Goal: Transaction & Acquisition: Purchase product/service

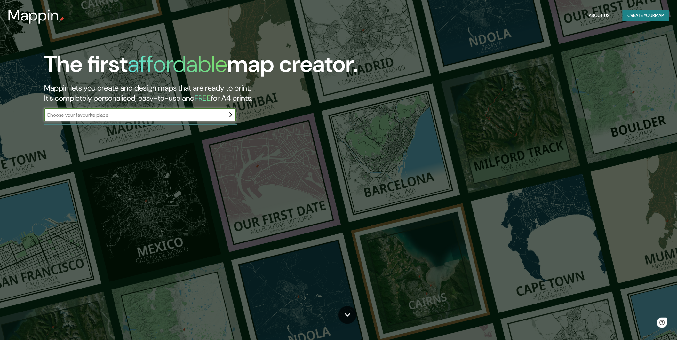
click at [214, 110] on div "​" at bounding box center [140, 115] width 192 height 13
type input "rivera"
click at [231, 116] on icon "button" at bounding box center [229, 114] width 5 height 5
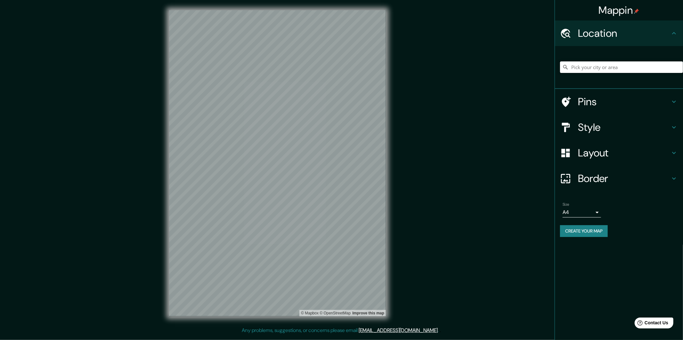
click at [586, 69] on input "Pick your city or area" at bounding box center [621, 67] width 123 height 12
click at [619, 65] on input "rivera" at bounding box center [621, 67] width 123 height 12
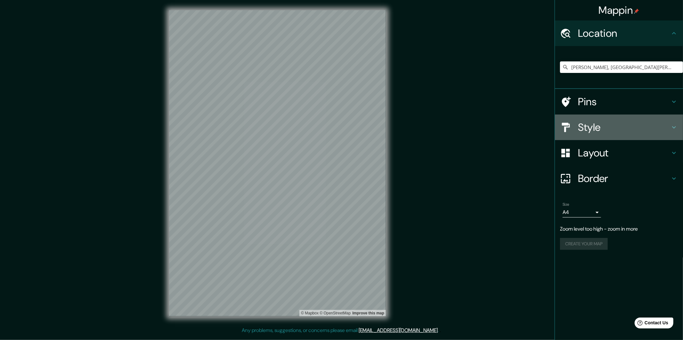
click at [651, 121] on h4 "Style" at bounding box center [624, 127] width 92 height 13
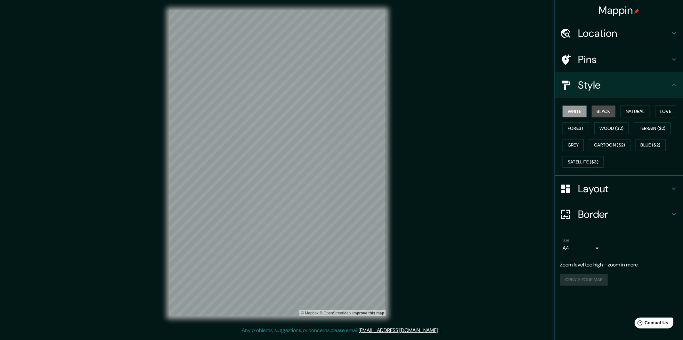
click at [606, 108] on button "Black" at bounding box center [603, 112] width 24 height 12
click at [578, 109] on button "White" at bounding box center [574, 112] width 24 height 12
click at [615, 117] on button "Black" at bounding box center [603, 112] width 24 height 12
click at [581, 113] on button "White" at bounding box center [574, 112] width 24 height 12
click at [627, 108] on button "Natural" at bounding box center [634, 112] width 29 height 12
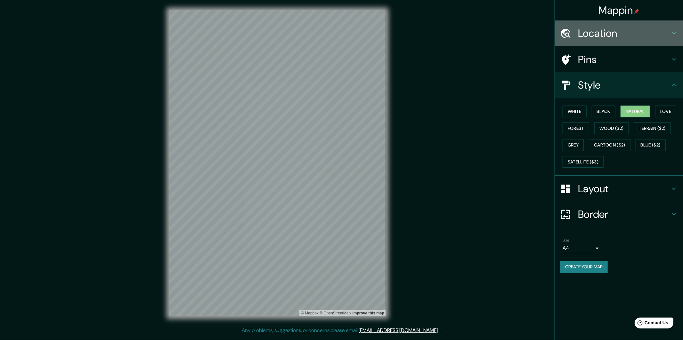
click at [629, 39] on h4 "Location" at bounding box center [624, 33] width 92 height 13
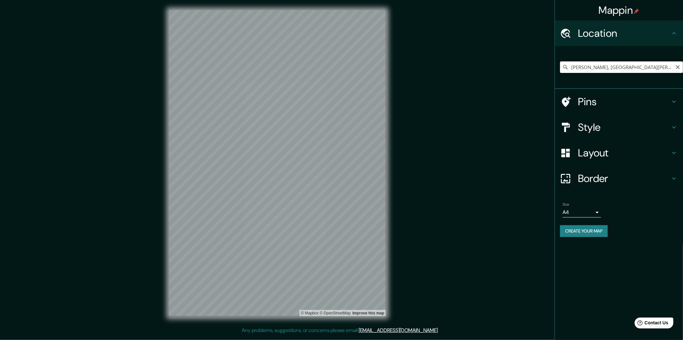
click at [635, 66] on input "Rivera, Departamento de Rivera, Uruguay" at bounding box center [621, 67] width 123 height 12
drag, startPoint x: 586, startPoint y: 65, endPoint x: 683, endPoint y: 58, distance: 97.2
click at [677, 58] on html "Mappin Location Rivera, Departamento de Rivera, Uruguay Pins Style Layout Borde…" at bounding box center [341, 170] width 683 height 340
drag, startPoint x: 584, startPoint y: 65, endPoint x: 703, endPoint y: 63, distance: 119.1
click at [677, 63] on html "Mappin Location Rivera, Departamento de Rivera, Uruguay Pins Style Layout Borde…" at bounding box center [341, 170] width 683 height 340
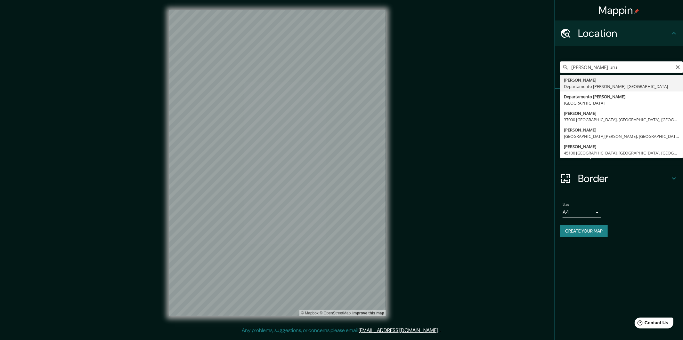
type input "Rivera, Departamento de Rivera, Uruguay"
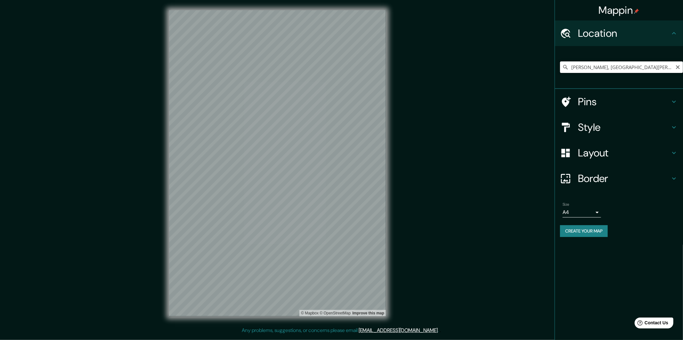
click at [648, 68] on input "Rivera, Departamento de Rivera, Uruguay" at bounding box center [621, 67] width 123 height 12
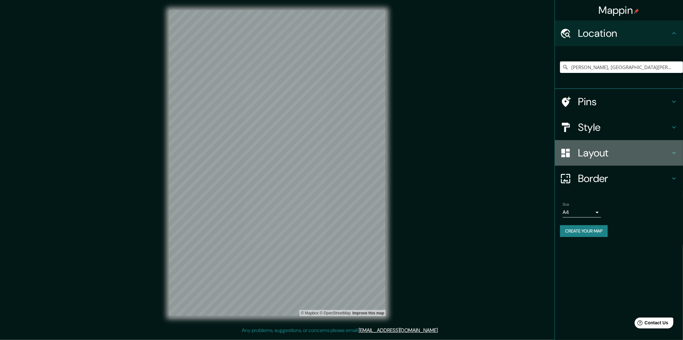
click at [620, 147] on h4 "Layout" at bounding box center [624, 153] width 92 height 13
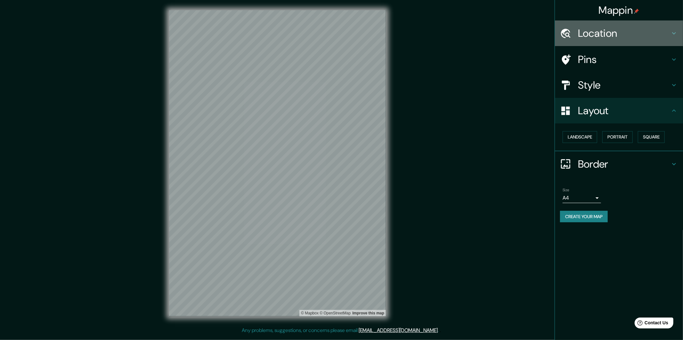
click at [662, 34] on h4 "Location" at bounding box center [624, 33] width 92 height 13
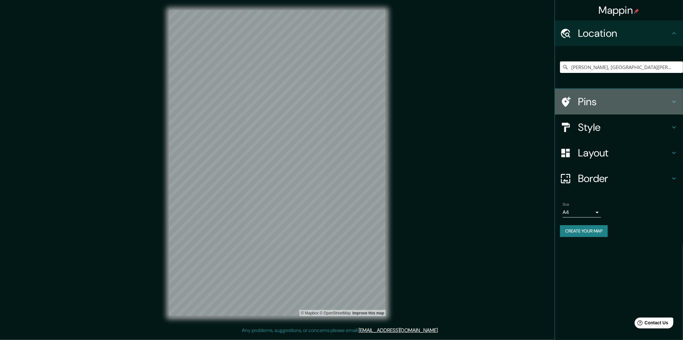
click at [654, 94] on div "Pins" at bounding box center [619, 102] width 128 height 26
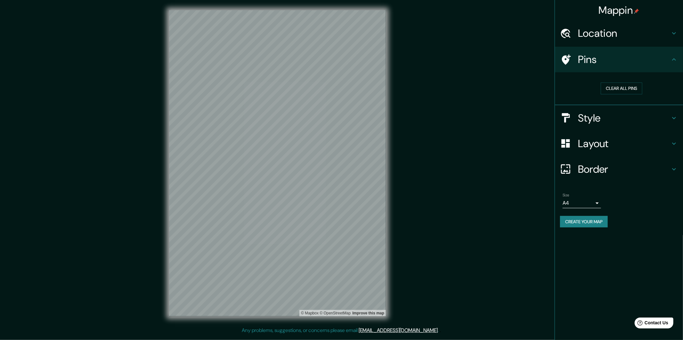
click at [637, 167] on h4 "Border" at bounding box center [624, 169] width 92 height 13
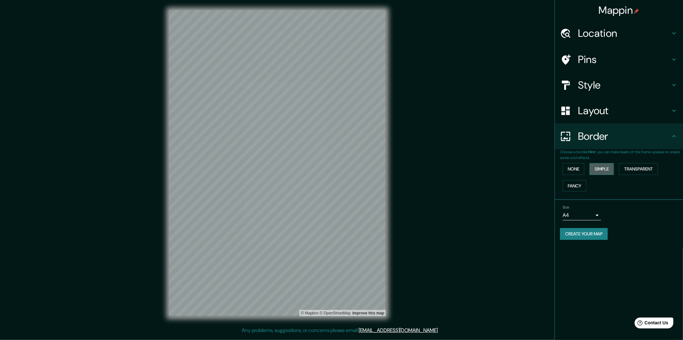
click at [604, 167] on button "Simple" at bounding box center [601, 169] width 24 height 12
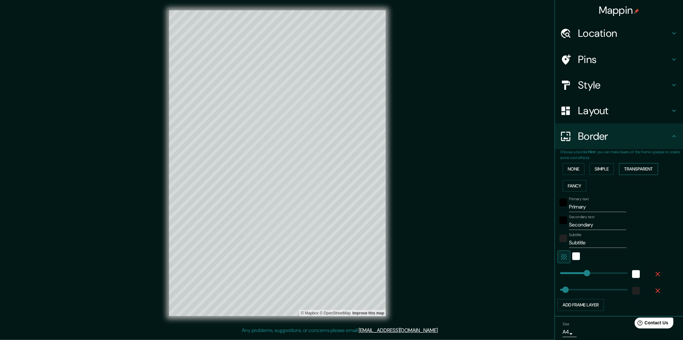
click at [633, 171] on button "Transparent" at bounding box center [638, 169] width 39 height 12
click at [572, 187] on button "Fancy" at bounding box center [574, 186] width 24 height 12
click at [568, 176] on div "None Simple Transparent Fancy" at bounding box center [621, 178] width 123 height 34
click at [567, 172] on button "None" at bounding box center [573, 169] width 22 height 12
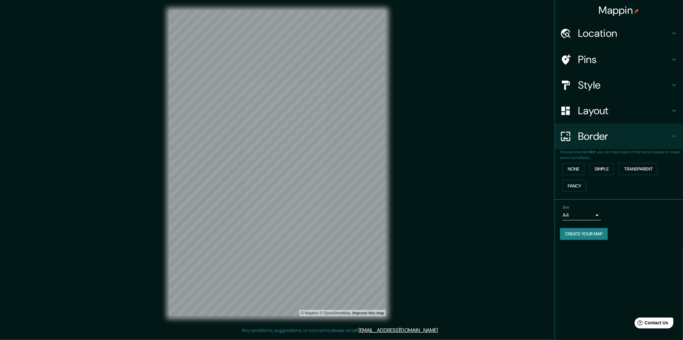
click at [653, 122] on div "Layout" at bounding box center [619, 111] width 128 height 26
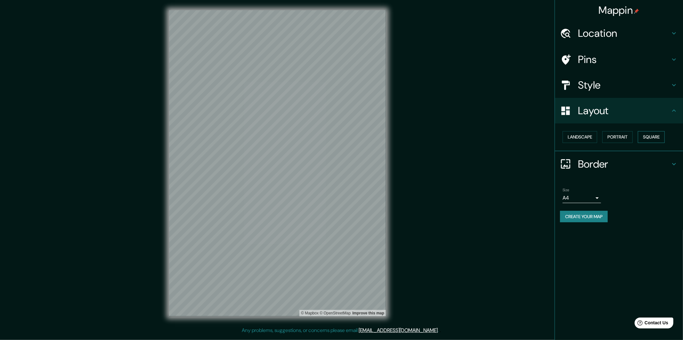
click at [652, 131] on button "Square" at bounding box center [651, 137] width 27 height 12
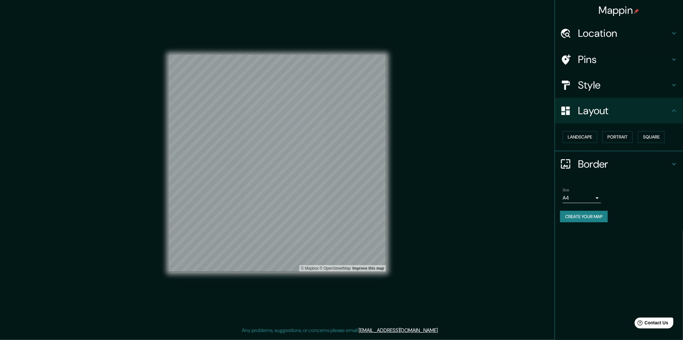
click at [591, 85] on h4 "Style" at bounding box center [624, 85] width 92 height 13
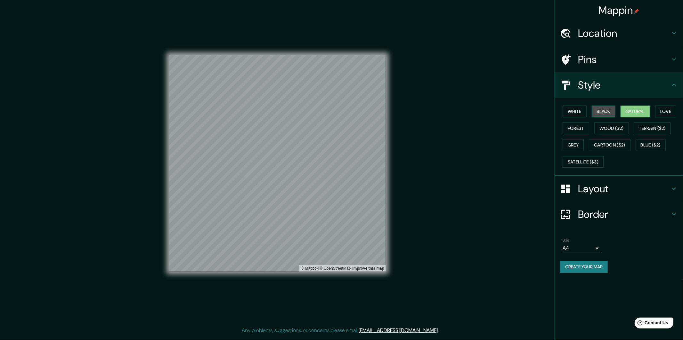
click at [608, 111] on button "Black" at bounding box center [603, 112] width 24 height 12
click at [584, 110] on button "White" at bounding box center [574, 112] width 24 height 12
click at [648, 109] on button "Natural" at bounding box center [634, 112] width 29 height 12
click at [663, 111] on button "Love" at bounding box center [665, 112] width 21 height 12
click at [630, 113] on button "Natural" at bounding box center [634, 112] width 29 height 12
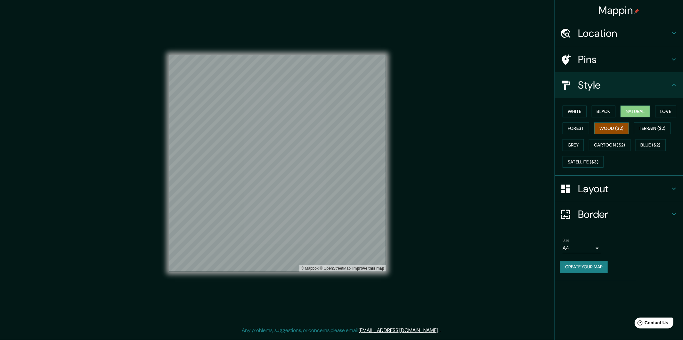
click at [609, 124] on button "Wood ($2)" at bounding box center [611, 129] width 35 height 12
click at [650, 127] on button "Terrain ($2)" at bounding box center [652, 129] width 37 height 12
click at [619, 128] on button "Wood ($2)" at bounding box center [611, 129] width 35 height 12
click at [648, 145] on button "Blue ($2)" at bounding box center [650, 145] width 30 height 12
click at [609, 148] on button "Cartoon ($2)" at bounding box center [610, 145] width 42 height 12
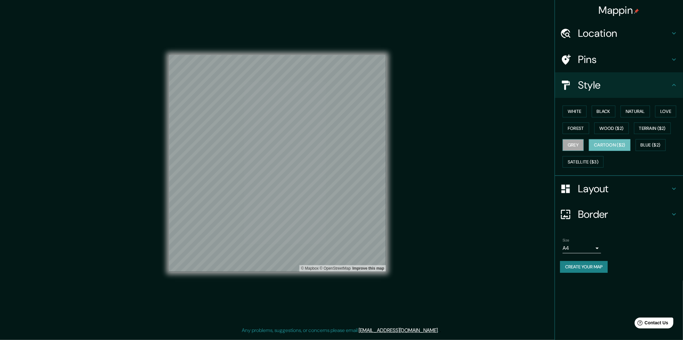
click at [583, 147] on button "Grey" at bounding box center [572, 145] width 21 height 12
click at [588, 167] on button "Satellite ($3)" at bounding box center [582, 162] width 41 height 12
click at [577, 108] on button "White" at bounding box center [574, 112] width 24 height 12
click at [596, 250] on body "Mappin Location Rivera, Departamento de Rivera, Uruguay Pins Style White Black …" at bounding box center [341, 170] width 683 height 340
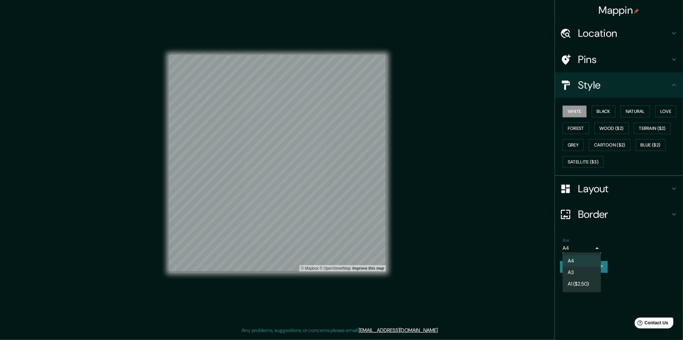
click at [588, 273] on li "A3" at bounding box center [581, 273] width 38 height 12
click at [631, 110] on button "Natural" at bounding box center [634, 112] width 29 height 12
click at [596, 268] on button "Create your map" at bounding box center [584, 267] width 48 height 12
click at [595, 248] on body "Mappin Location Rivera, Departamento de Rivera, Uruguay Pins Style White Black …" at bounding box center [341, 170] width 683 height 340
click at [591, 256] on li "A4" at bounding box center [581, 261] width 38 height 12
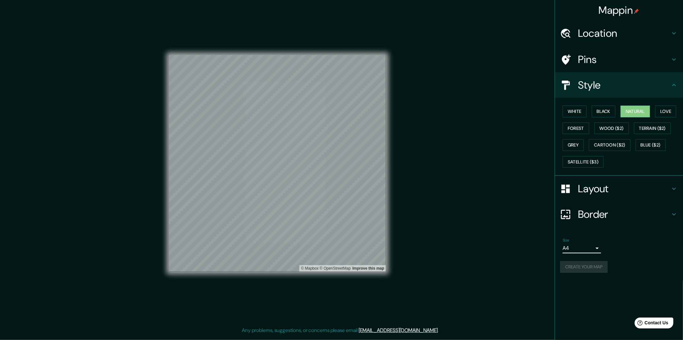
click at [594, 245] on body "Mappin Location Rivera, Departamento de Rivera, Uruguay Pins Style White Black …" at bounding box center [341, 170] width 683 height 340
click at [593, 267] on li "A3" at bounding box center [581, 273] width 38 height 12
click at [597, 266] on div "Create your map" at bounding box center [619, 267] width 118 height 12
click at [596, 265] on div "Create your map" at bounding box center [619, 267] width 118 height 12
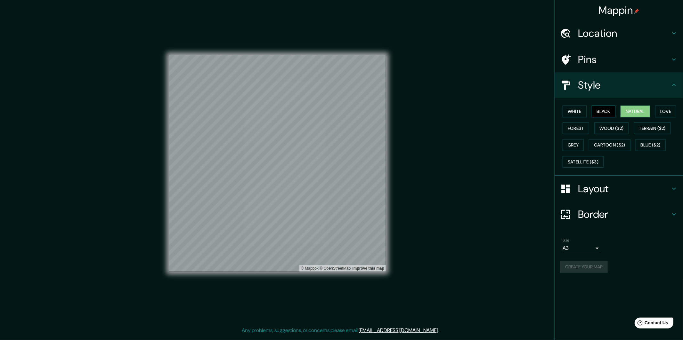
click at [609, 107] on button "Black" at bounding box center [603, 112] width 24 height 12
click at [630, 112] on button "Natural" at bounding box center [634, 112] width 29 height 12
click at [597, 266] on button "Create your map" at bounding box center [584, 267] width 48 height 12
click at [586, 247] on body "Mappin Location Rivera, Departamento de Rivera, Uruguay Pins Style White Black …" at bounding box center [341, 170] width 683 height 340
click at [585, 257] on li "A4" at bounding box center [581, 261] width 38 height 12
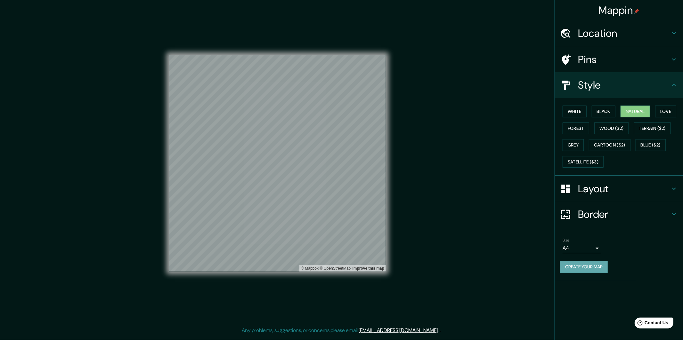
click at [584, 261] on button "Create your map" at bounding box center [584, 267] width 48 height 12
click at [586, 250] on body "Mappin Location Rivera, Departamento de Rivera, Uruguay Pins Style White Black …" at bounding box center [341, 170] width 683 height 340
click at [585, 258] on li "A4" at bounding box center [581, 261] width 38 height 12
click at [571, 246] on body "Mappin Location Rivera, Departamento de Rivera, Uruguay Pins Style White Black …" at bounding box center [341, 170] width 683 height 340
click at [581, 271] on li "A3" at bounding box center [581, 273] width 38 height 12
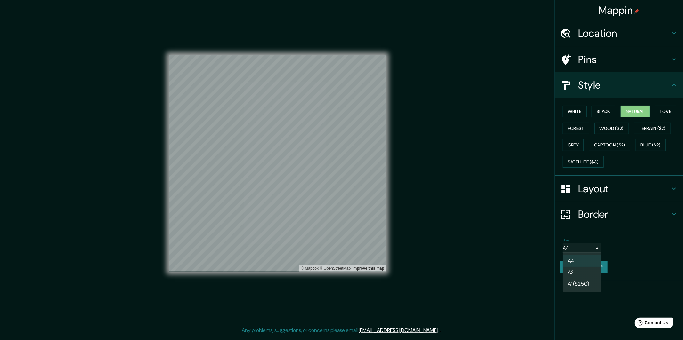
type input "a4"
click at [590, 271] on button "Create your map" at bounding box center [584, 267] width 48 height 12
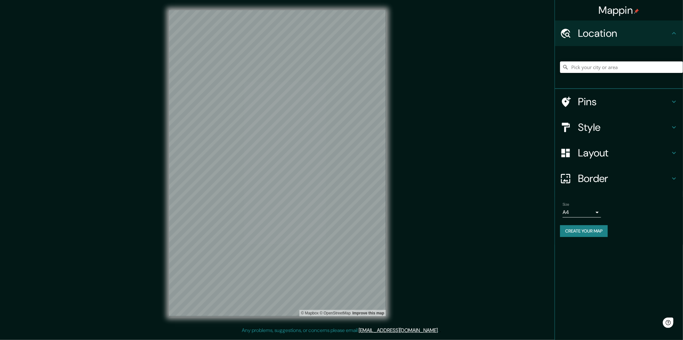
click at [639, 62] on input "Pick your city or area" at bounding box center [621, 67] width 123 height 12
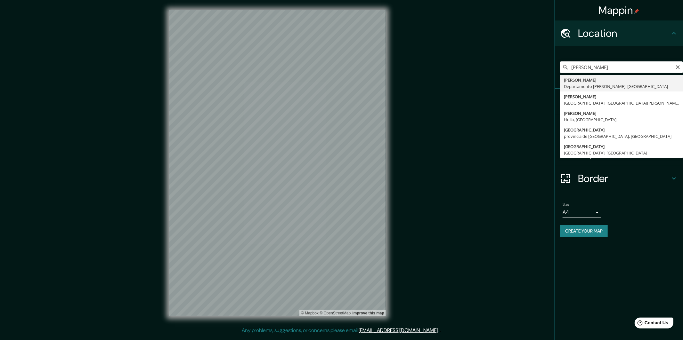
type input "Rivera, Departamento de Rivera, Uruguay"
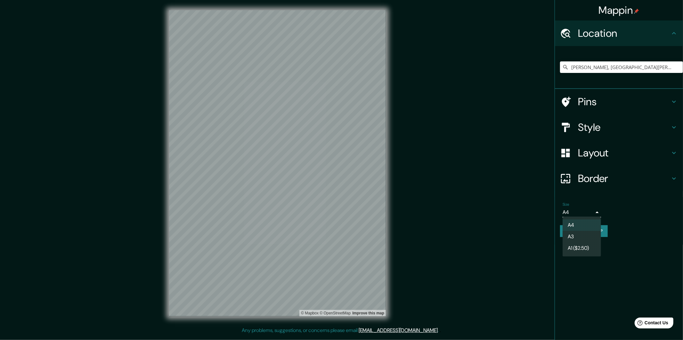
click at [582, 207] on body "Mappin Location Rivera, Departamento de Rivera, Uruguay Pins Style Layout Borde…" at bounding box center [341, 170] width 683 height 340
click at [584, 232] on li "A3" at bounding box center [581, 237] width 38 height 12
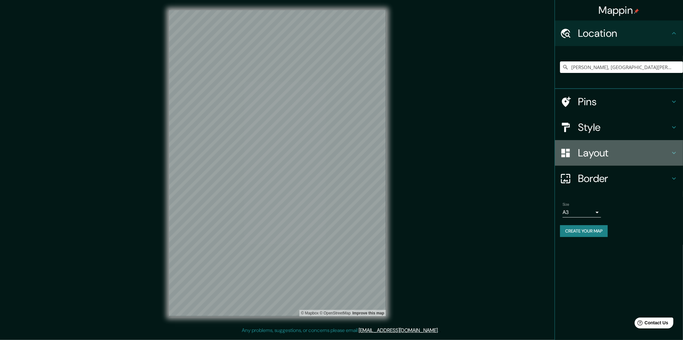
click at [601, 145] on div "Layout" at bounding box center [619, 153] width 128 height 26
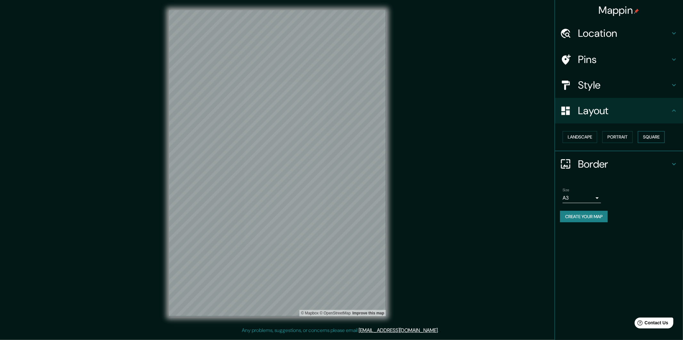
click at [651, 136] on button "Square" at bounding box center [651, 137] width 27 height 12
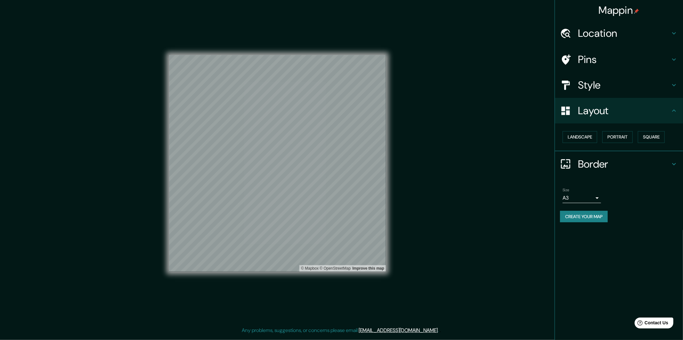
click at [625, 107] on h4 "Layout" at bounding box center [624, 110] width 92 height 13
click at [631, 81] on h4 "Style" at bounding box center [624, 85] width 92 height 13
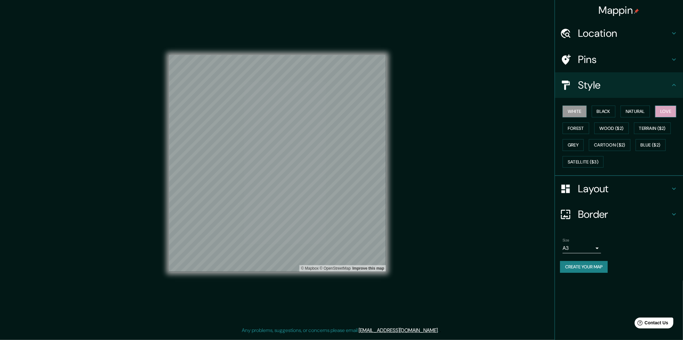
click at [667, 112] on button "Love" at bounding box center [665, 112] width 21 height 12
click at [635, 111] on button "Natural" at bounding box center [634, 112] width 29 height 12
click at [631, 82] on h4 "Style" at bounding box center [624, 85] width 92 height 13
click at [589, 266] on button "Create your map" at bounding box center [584, 267] width 48 height 12
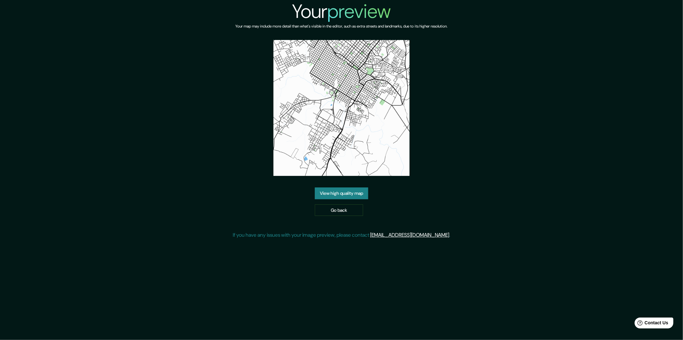
click at [351, 194] on link "View high quality map" at bounding box center [341, 194] width 53 height 12
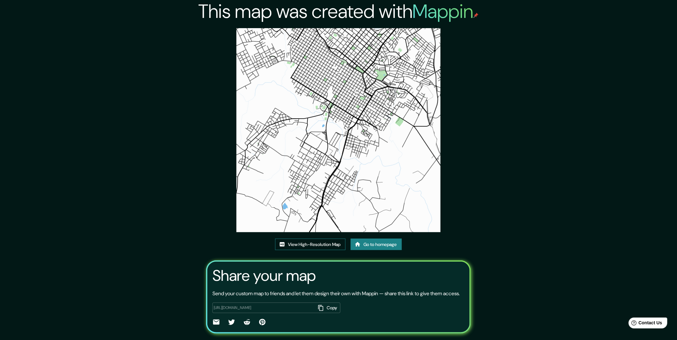
click at [331, 240] on link "View High-Resolution Map" at bounding box center [310, 245] width 70 height 12
